Goal: Task Accomplishment & Management: Use online tool/utility

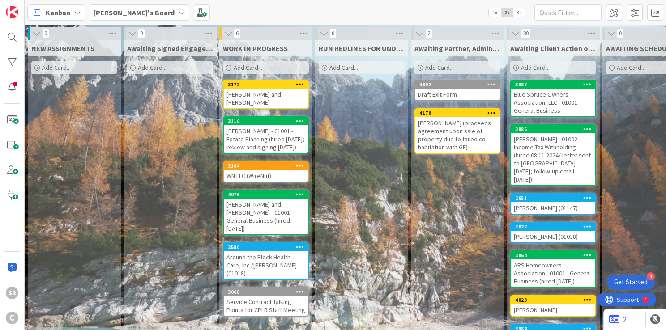
click at [272, 176] on div "WN LLC (WireNut)" at bounding box center [266, 176] width 84 height 12
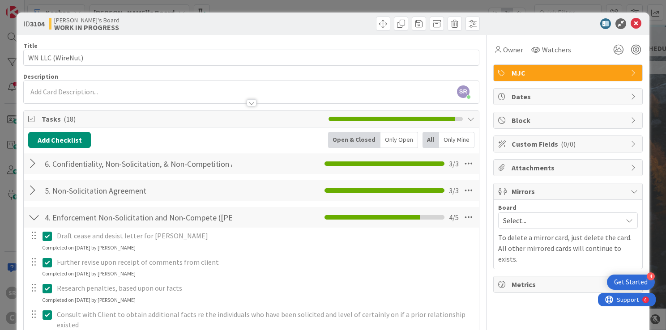
click at [510, 218] on span "Select..." at bounding box center [560, 220] width 115 height 13
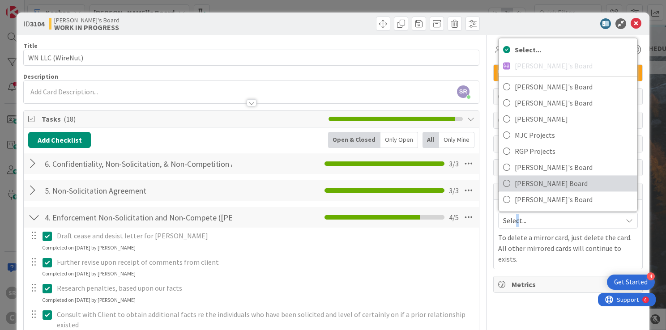
drag, startPoint x: 510, startPoint y: 218, endPoint x: 501, endPoint y: 182, distance: 36.4
click at [503, 182] on icon at bounding box center [506, 183] width 7 height 13
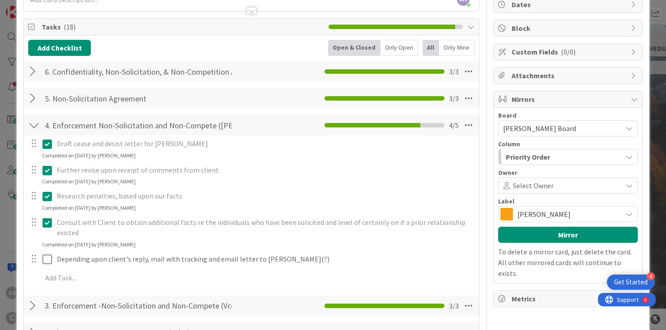
scroll to position [95, 0]
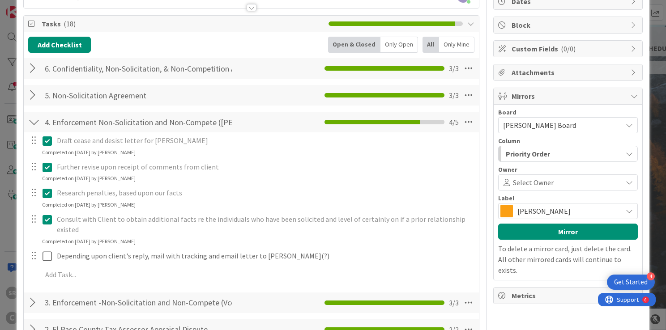
click at [624, 203] on div "[PERSON_NAME]" at bounding box center [568, 211] width 140 height 16
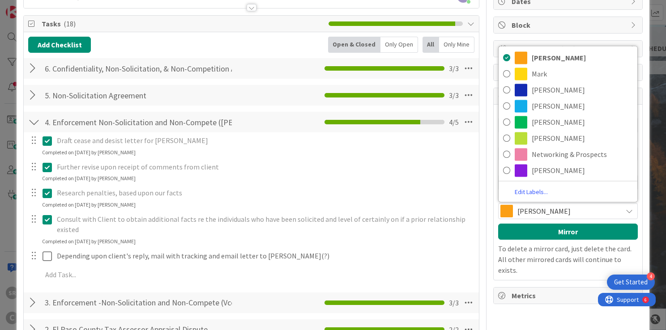
click at [527, 193] on link "Edit Labels..." at bounding box center [531, 192] width 65 height 12
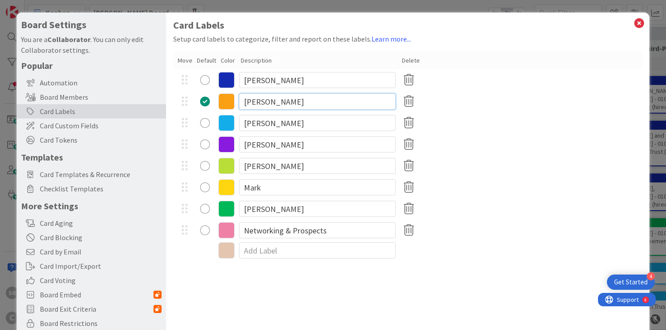
click at [279, 101] on input "[PERSON_NAME]" at bounding box center [317, 102] width 157 height 16
type input "R"
type input "M"
type input "[PERSON_NAME]"
click at [636, 23] on icon at bounding box center [640, 23] width 12 height 13
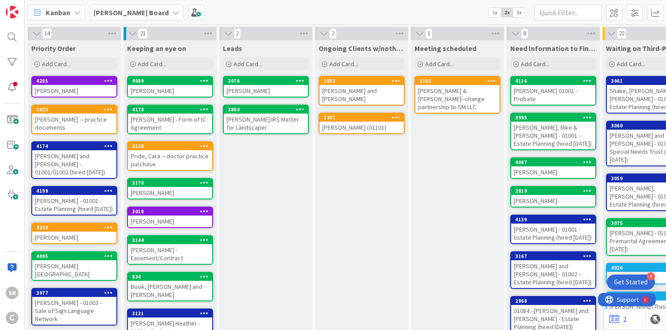
drag, startPoint x: 78, startPoint y: 13, endPoint x: 75, endPoint y: 8, distance: 6.0
click at [75, 9] on icon at bounding box center [77, 12] width 7 height 7
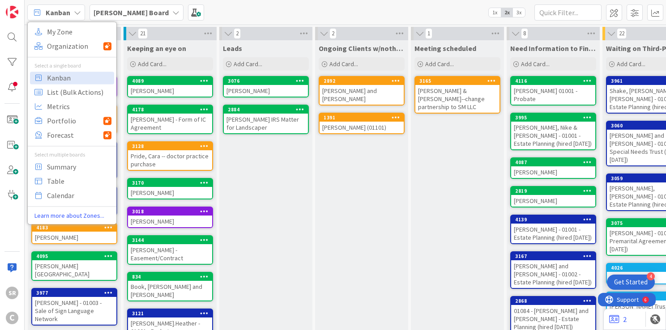
click at [145, 14] on div "[PERSON_NAME] Board" at bounding box center [137, 12] width 94 height 16
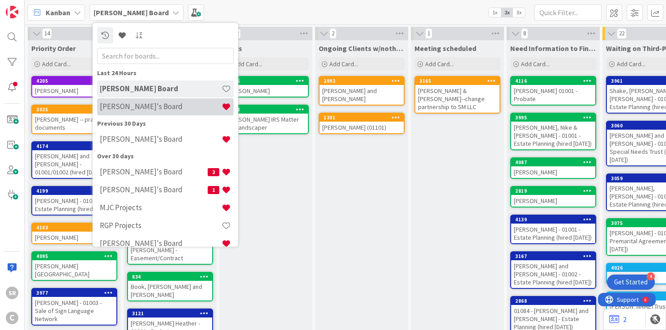
click at [133, 105] on h4 "[PERSON_NAME]'s Board" at bounding box center [161, 107] width 122 height 9
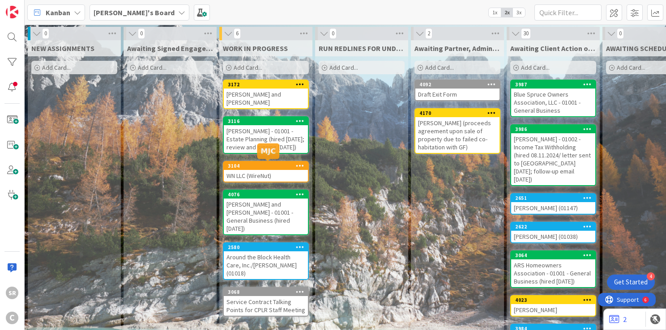
click at [287, 167] on div "3104" at bounding box center [268, 166] width 80 height 6
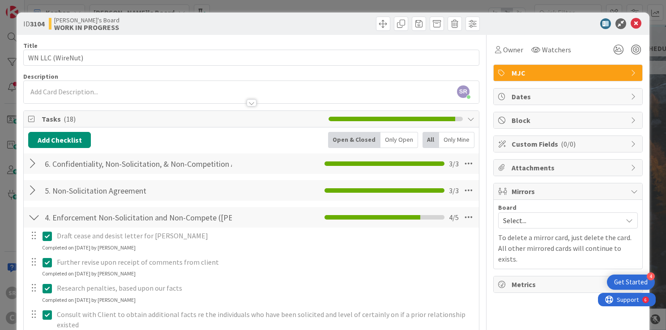
click at [527, 223] on span "Select..." at bounding box center [560, 220] width 115 height 13
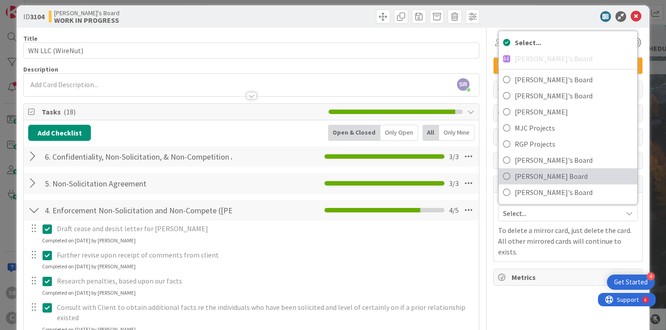
scroll to position [7, 0]
click at [515, 180] on span "[PERSON_NAME] Board" at bounding box center [574, 176] width 118 height 13
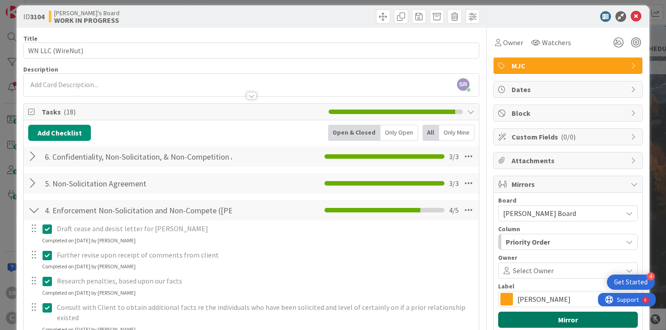
click at [523, 320] on button "Mirror" at bounding box center [568, 320] width 140 height 16
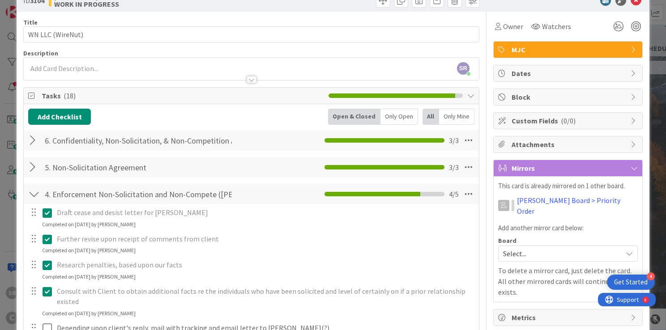
scroll to position [25, 0]
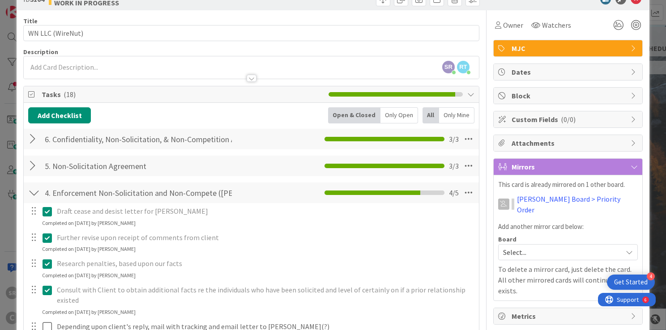
click at [594, 47] on span "MJC" at bounding box center [569, 48] width 115 height 11
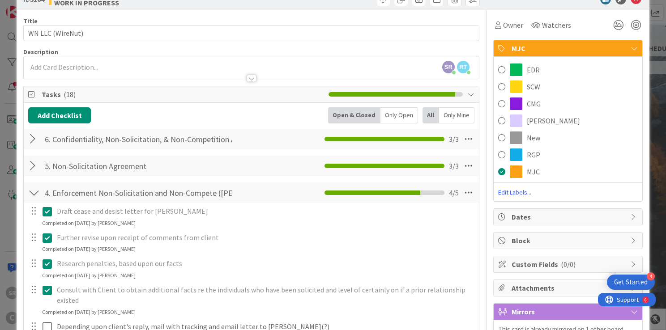
scroll to position [0, 0]
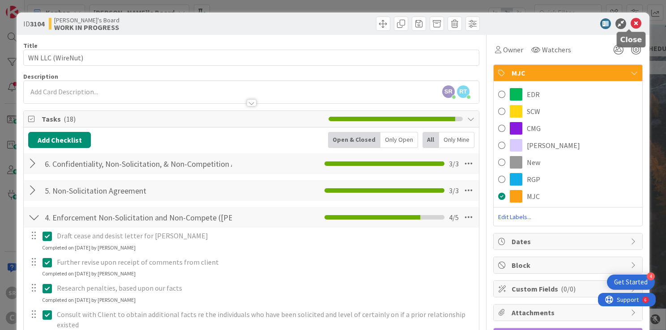
click at [632, 25] on icon at bounding box center [636, 23] width 11 height 11
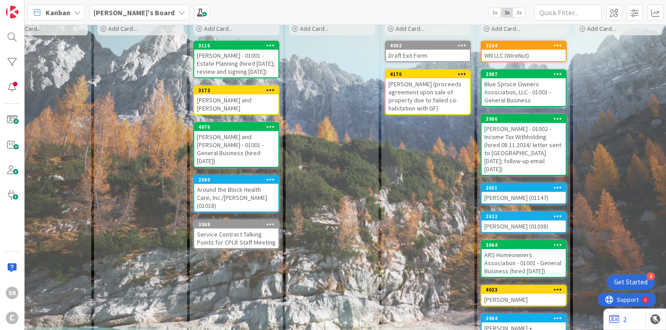
scroll to position [40, 30]
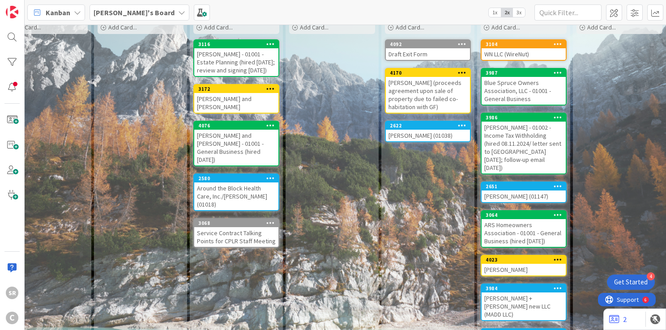
click at [208, 139] on div "[PERSON_NAME] and [PERSON_NAME] - 01001 - General Business (hired [DATE])" at bounding box center [236, 148] width 84 height 36
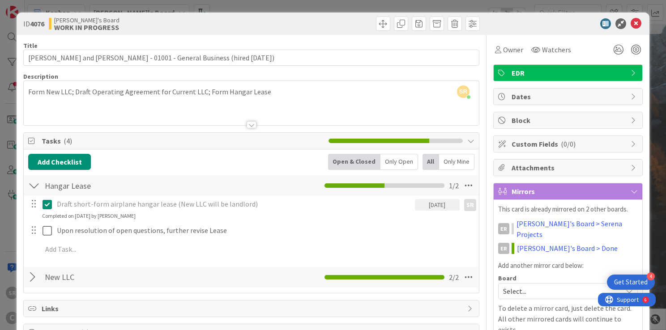
click at [525, 285] on span "Select..." at bounding box center [560, 291] width 115 height 13
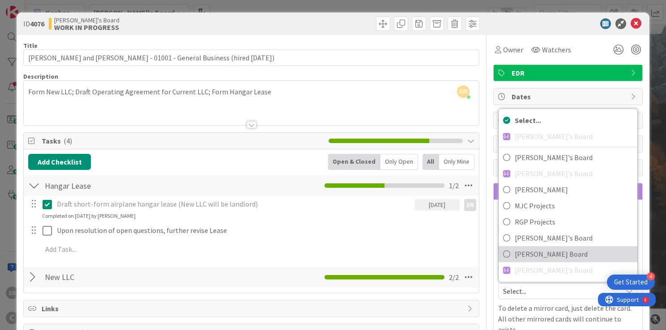
click at [503, 248] on icon at bounding box center [506, 254] width 7 height 13
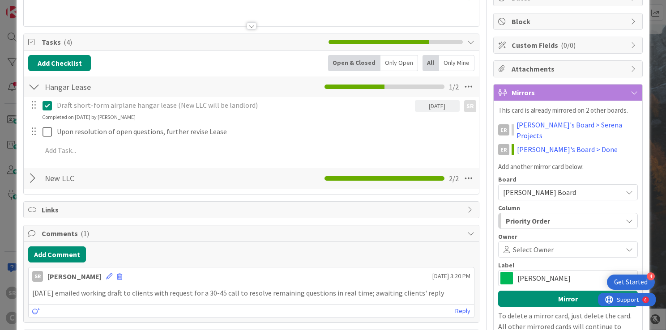
scroll to position [104, 0]
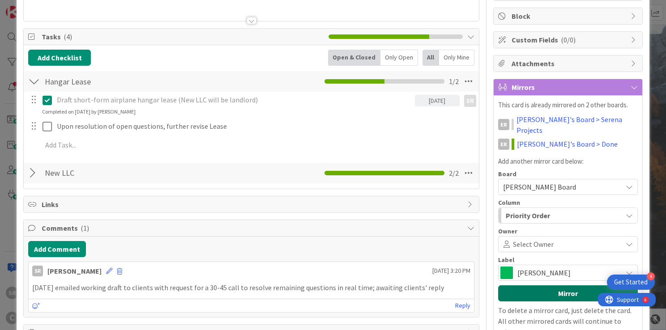
click at [564, 286] on button "Mirror" at bounding box center [568, 294] width 140 height 16
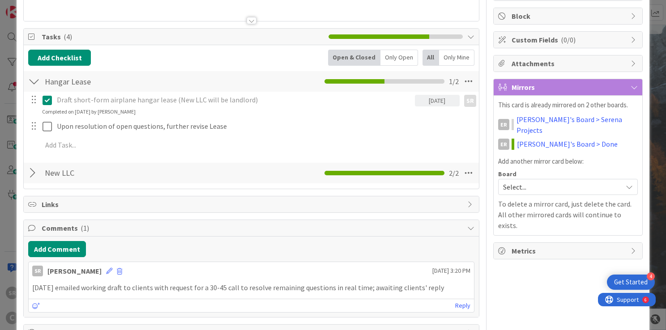
click at [564, 279] on div "Owner Watchers EDR Dates Block Custom Fields ( 0/0 ) Attachments Mirrors This c…" at bounding box center [568, 136] width 150 height 411
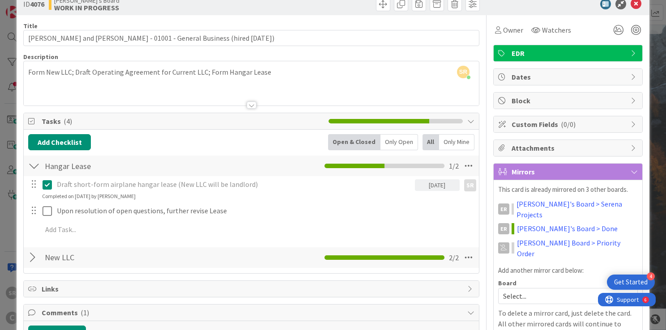
scroll to position [2, 0]
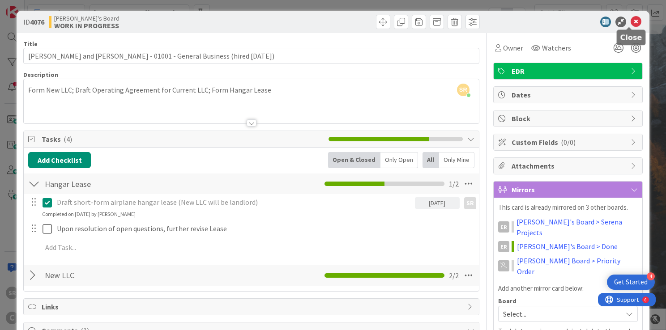
click at [631, 20] on icon at bounding box center [636, 22] width 11 height 11
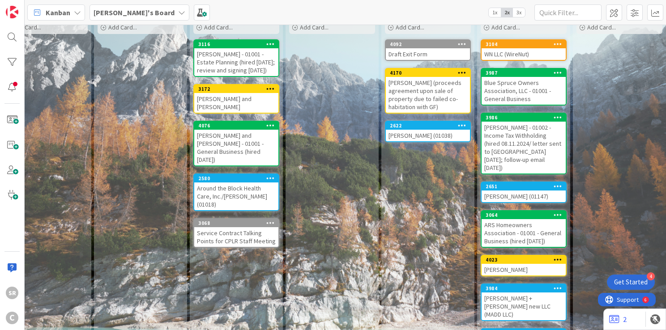
click at [223, 101] on div "[PERSON_NAME] and [PERSON_NAME]" at bounding box center [236, 103] width 84 height 20
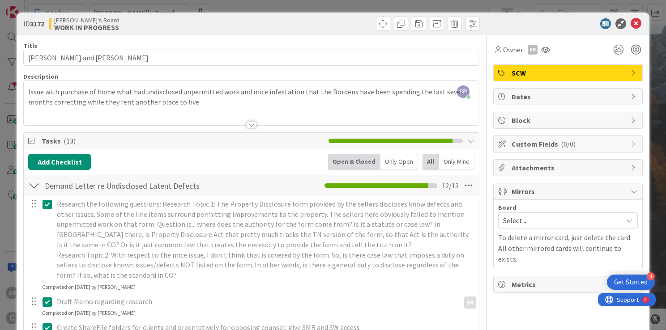
click at [527, 220] on span "Select..." at bounding box center [560, 220] width 115 height 13
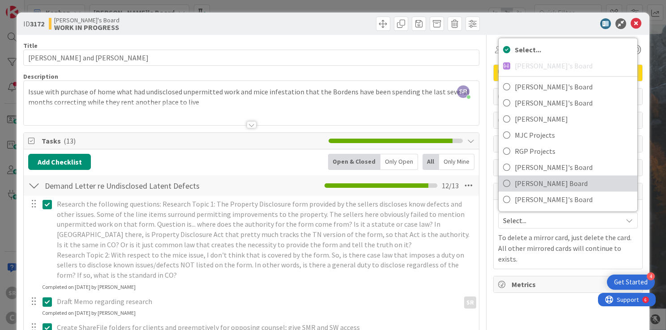
click at [517, 186] on span "[PERSON_NAME] Board" at bounding box center [574, 183] width 118 height 13
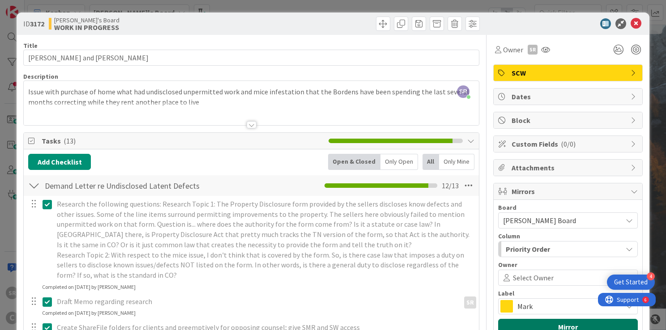
click at [512, 320] on button "Mirror" at bounding box center [568, 327] width 140 height 16
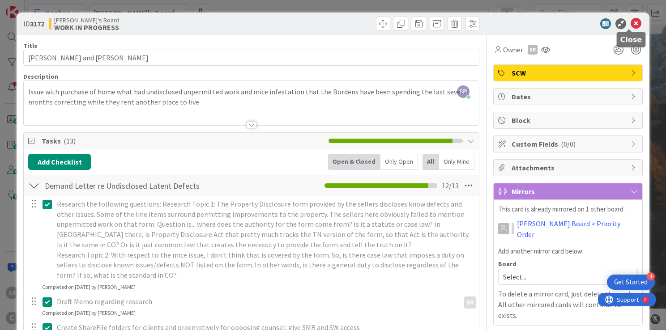
click at [631, 22] on icon at bounding box center [636, 23] width 11 height 11
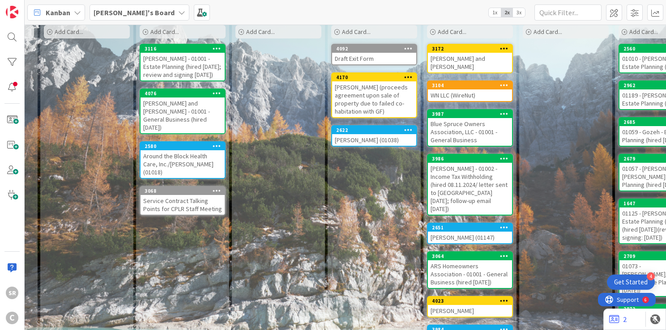
scroll to position [37, 83]
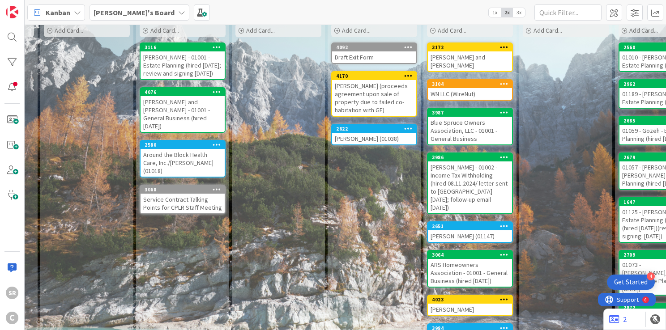
click at [467, 304] on div "[PERSON_NAME]" at bounding box center [470, 310] width 84 height 12
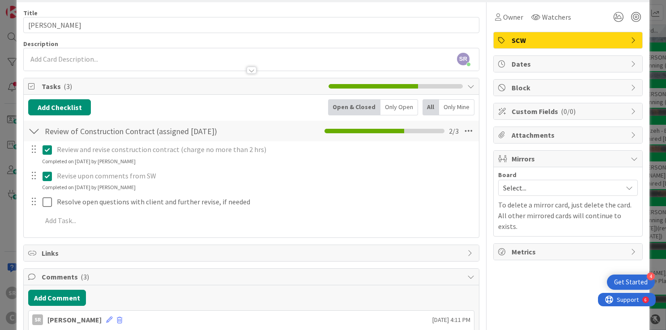
scroll to position [56, 0]
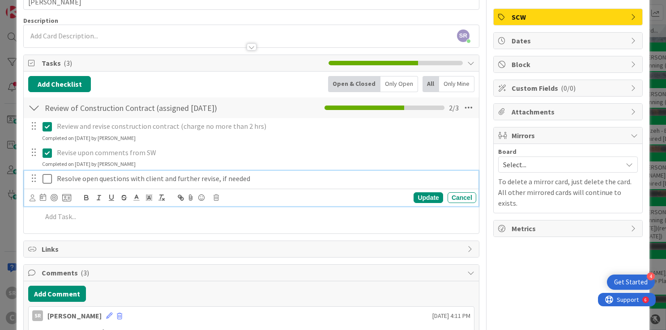
click at [46, 176] on icon at bounding box center [47, 179] width 9 height 11
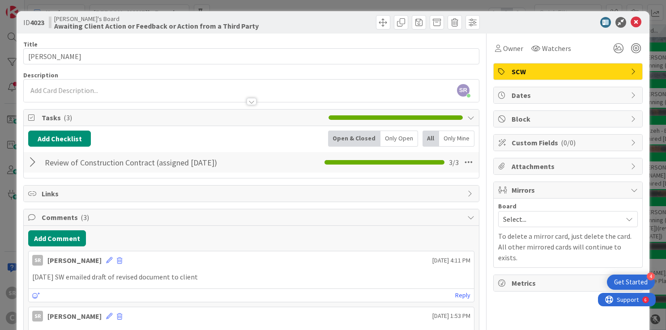
scroll to position [0, 0]
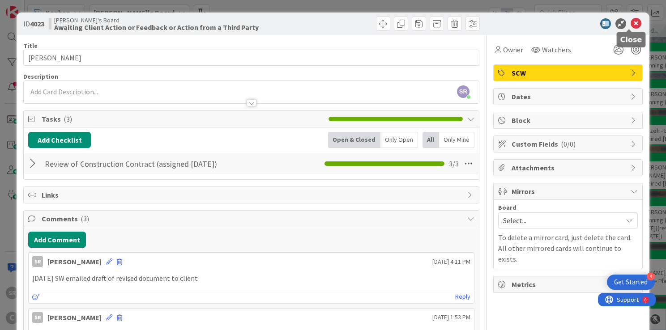
click at [632, 22] on icon at bounding box center [636, 23] width 11 height 11
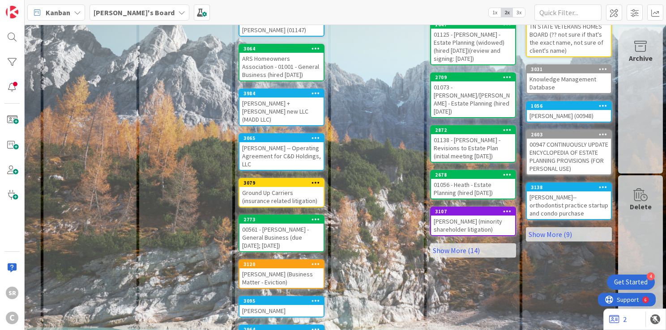
scroll to position [246, 278]
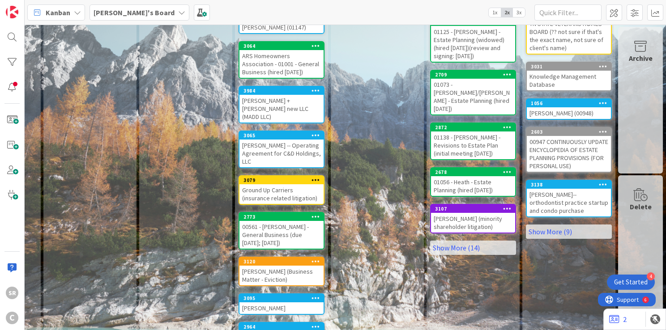
click at [274, 184] on div "Ground Up Carriers (insurance related litigation)" at bounding box center [282, 194] width 84 height 20
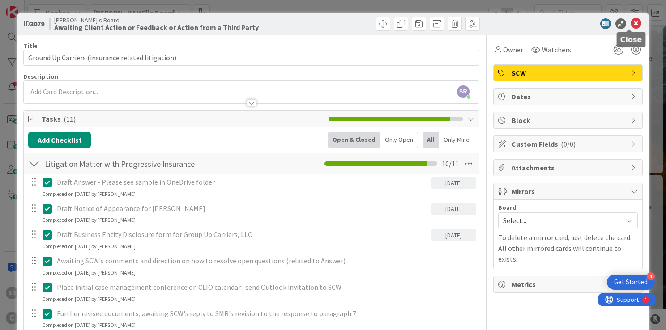
click at [631, 23] on icon at bounding box center [636, 23] width 11 height 11
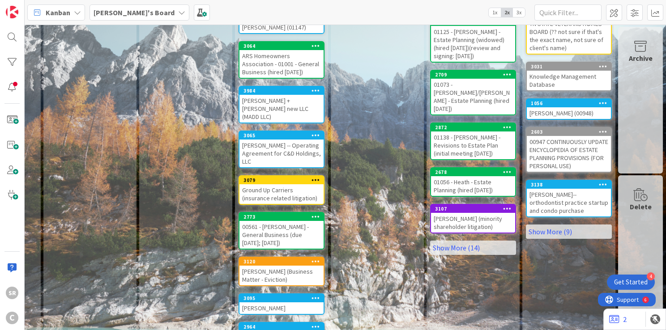
click at [270, 184] on div "Ground Up Carriers (insurance related litigation)" at bounding box center [282, 194] width 84 height 20
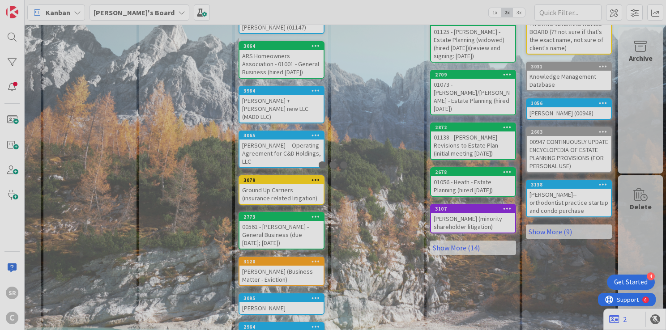
click at [270, 160] on div at bounding box center [333, 165] width 666 height 330
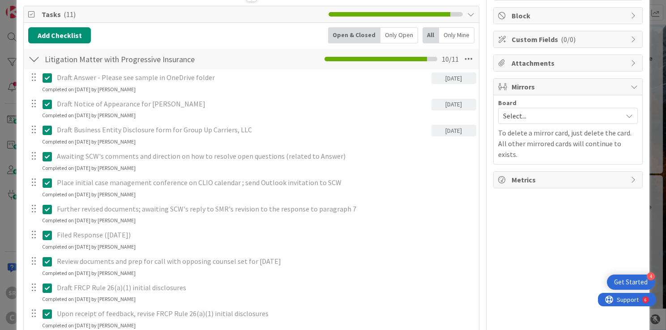
scroll to position [107, 0]
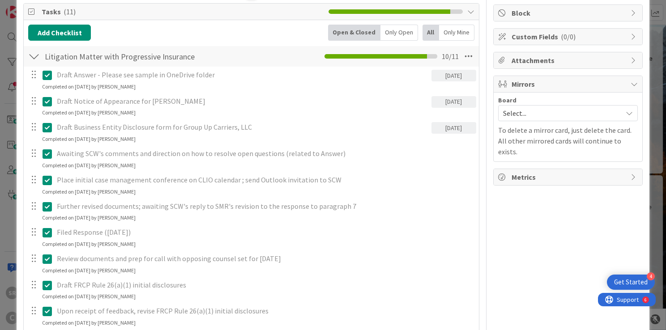
click at [626, 113] on icon at bounding box center [629, 113] width 7 height 7
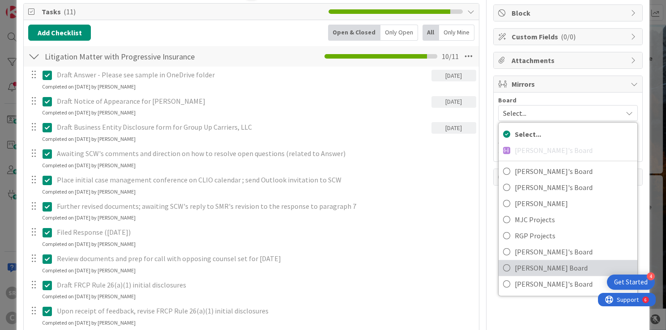
click at [530, 270] on span "[PERSON_NAME] Board" at bounding box center [574, 267] width 118 height 13
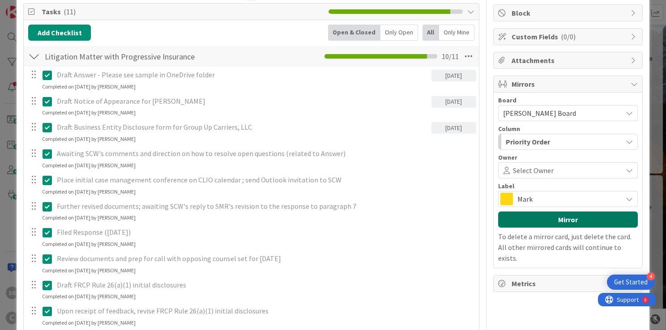
click at [548, 222] on button "Mirror" at bounding box center [568, 220] width 140 height 16
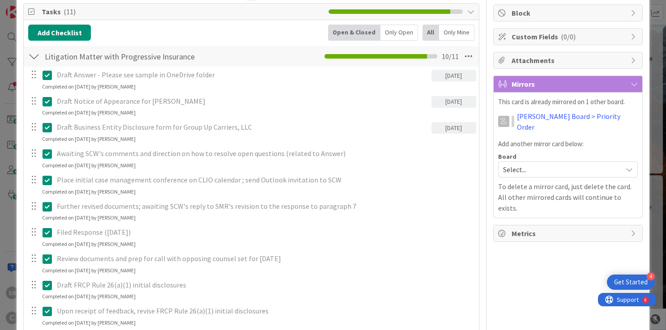
click at [564, 163] on span "Select..." at bounding box center [560, 169] width 115 height 13
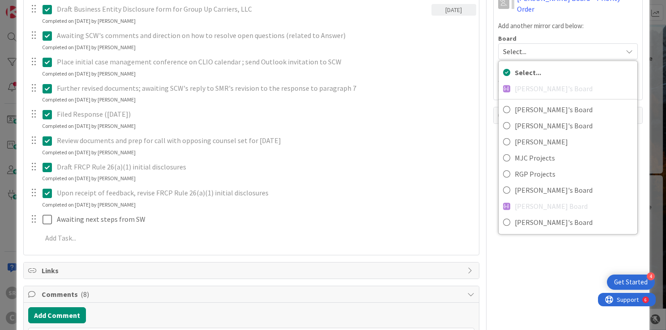
scroll to position [227, 0]
click at [565, 258] on div "Owner Watchers SCW Dates Block Custom Fields ( 0/0 ) Attachments Mirrors This c…" at bounding box center [568, 313] width 150 height 1010
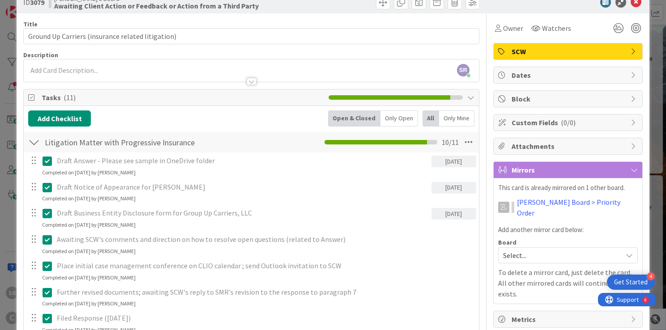
scroll to position [19, 0]
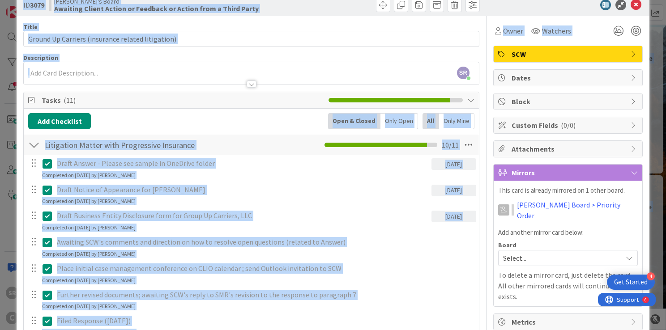
drag, startPoint x: 658, startPoint y: 95, endPoint x: 671, endPoint y: 77, distance: 22.6
click at [666, 77] on html "4 Get Started SR C Kanban My Zone Organization Select a single board Kanban Lis…" at bounding box center [333, 165] width 666 height 330
drag, startPoint x: 671, startPoint y: 77, endPoint x: 647, endPoint y: 104, distance: 36.5
click at [647, 104] on div "ID 3079 [PERSON_NAME]'s Board Awaiting Client Action or Feedback or Action from…" at bounding box center [333, 165] width 666 height 330
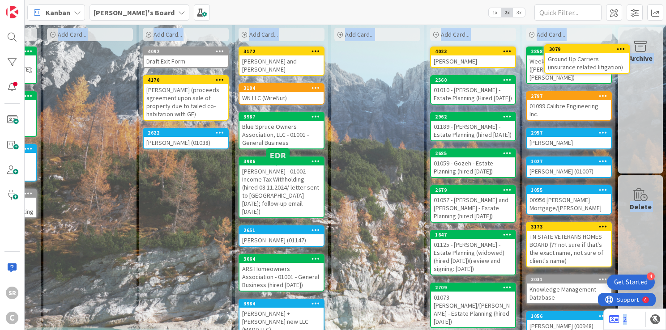
scroll to position [0, 278]
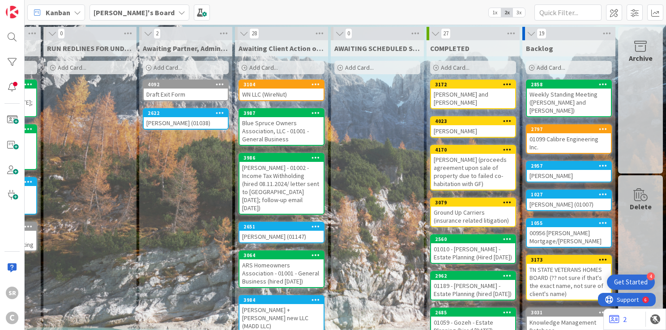
click at [464, 160] on div "[PERSON_NAME] (proceeds agreement upon sale of property due to failed co-habita…" at bounding box center [473, 172] width 84 height 36
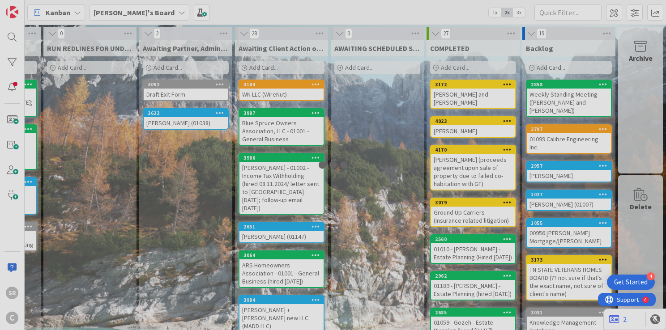
click at [464, 160] on div at bounding box center [333, 165] width 666 height 330
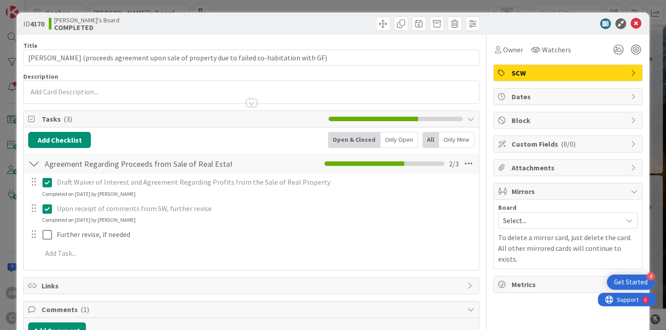
click at [525, 223] on span "Select..." at bounding box center [560, 220] width 115 height 13
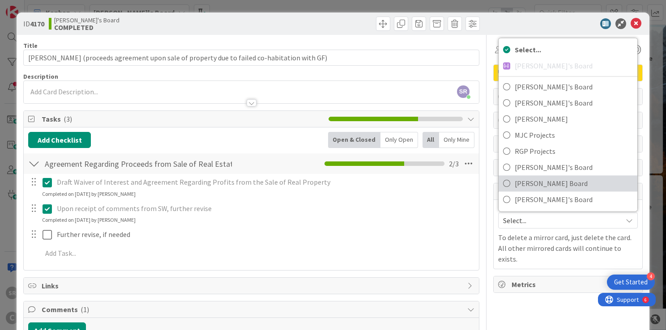
click at [524, 185] on span "[PERSON_NAME] Board" at bounding box center [574, 183] width 118 height 13
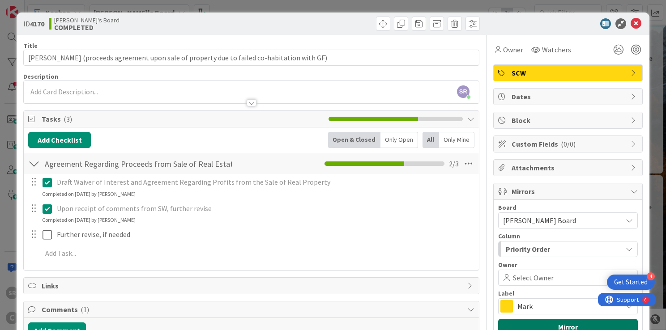
click at [512, 323] on button "Mirror" at bounding box center [568, 327] width 140 height 16
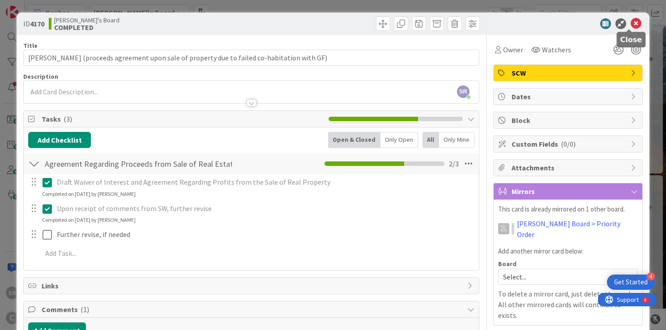
click at [631, 24] on icon at bounding box center [636, 23] width 11 height 11
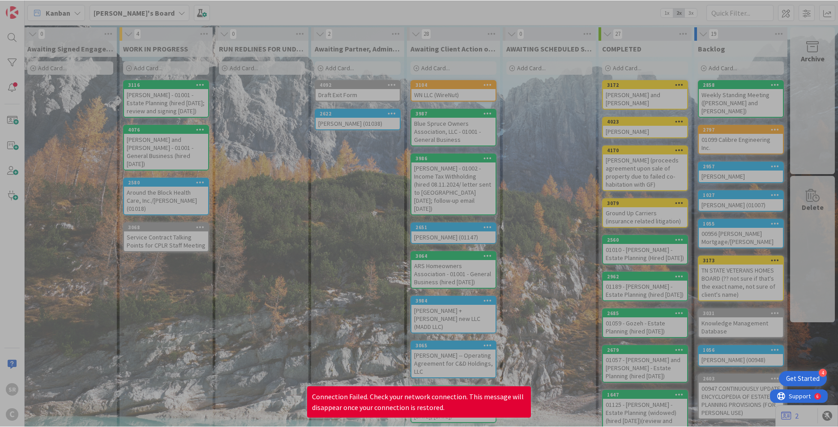
scroll to position [0, 106]
